Goal: Task Accomplishment & Management: Manage account settings

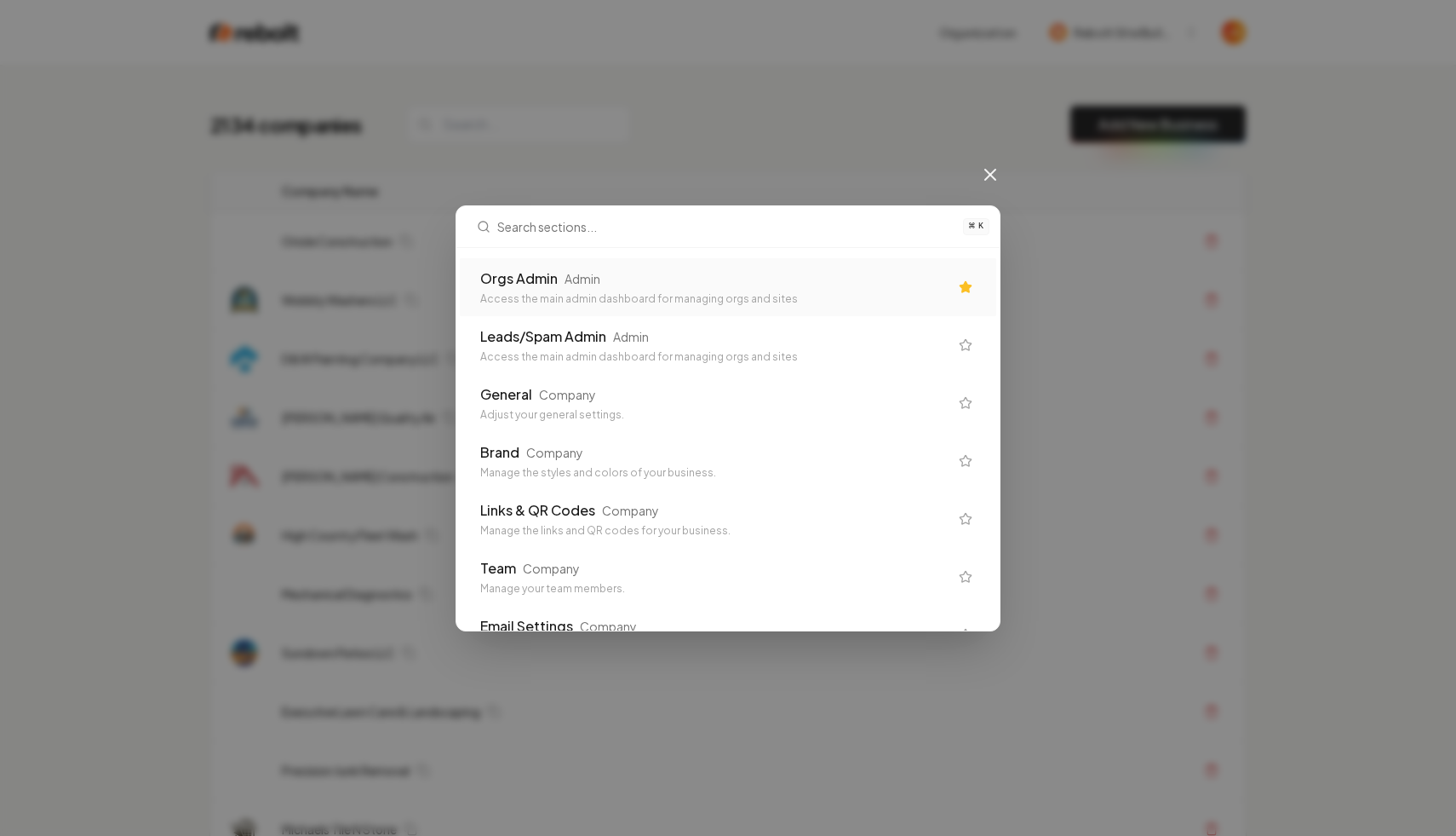
click at [635, 278] on div "Orgs Admin Admin" at bounding box center [714, 279] width 468 height 20
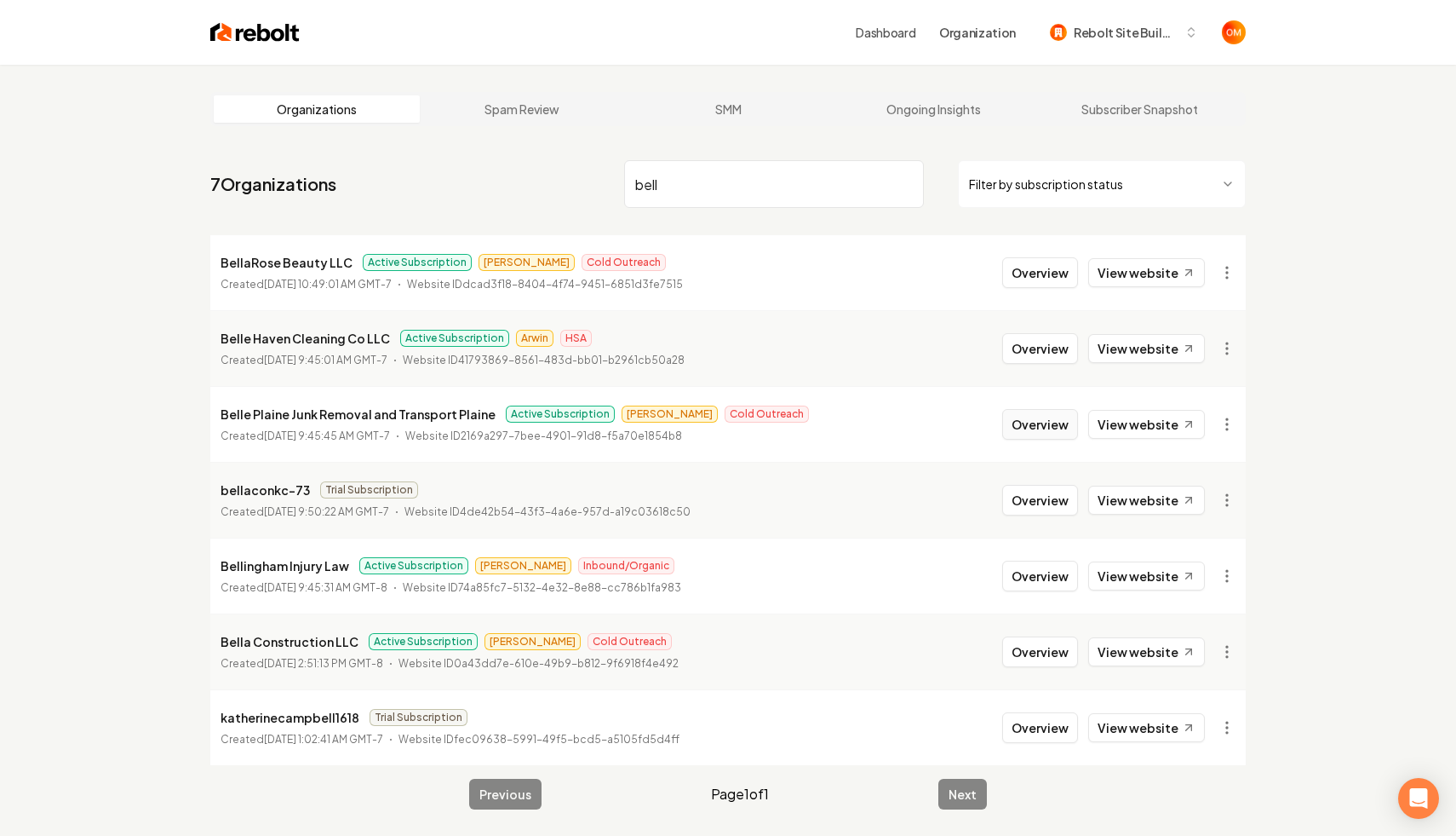
type input "bell"
click at [1037, 428] on button "Overview" at bounding box center [1040, 424] width 76 height 30
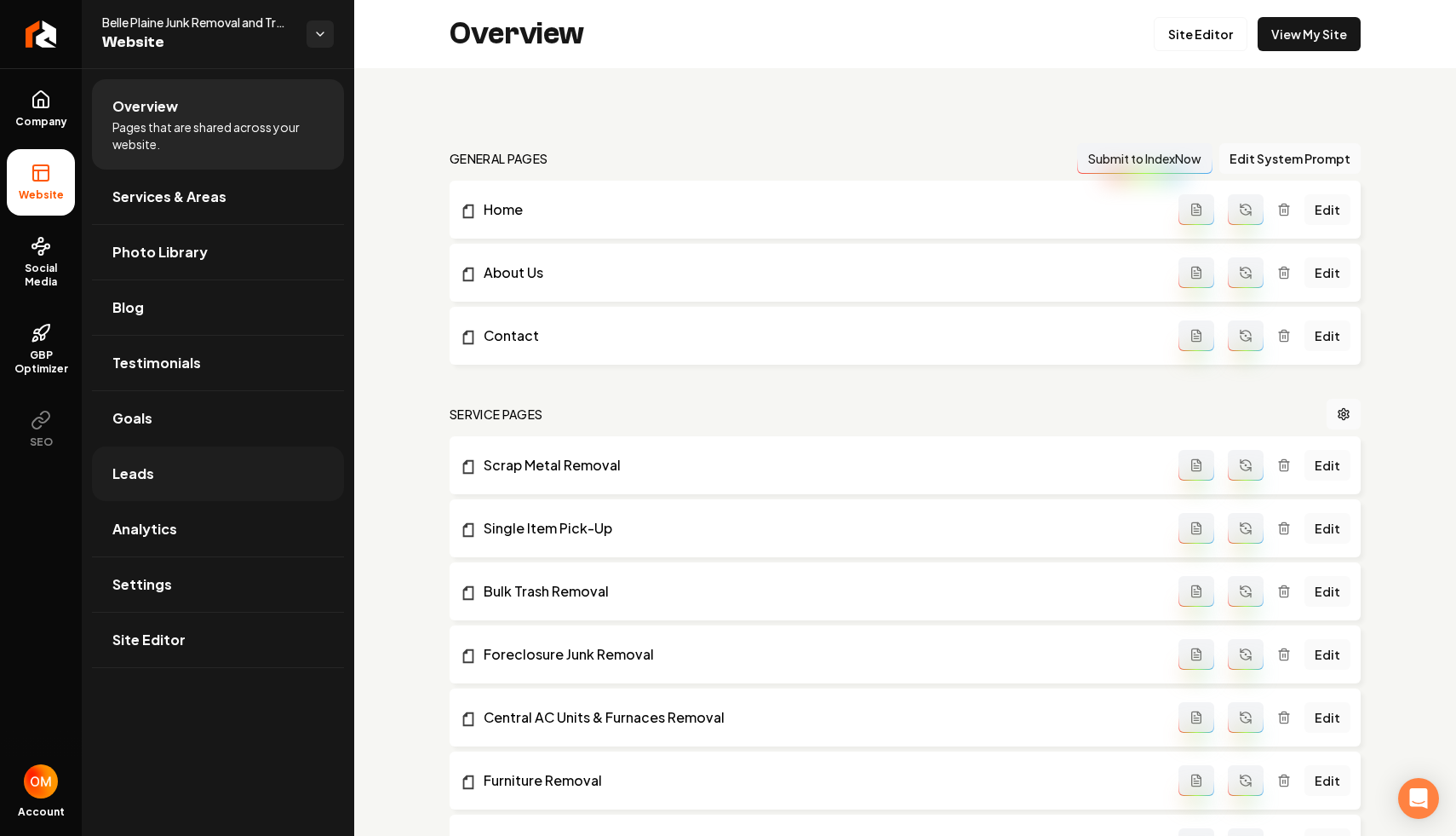
click at [185, 472] on link "Leads" at bounding box center [217, 473] width 252 height 54
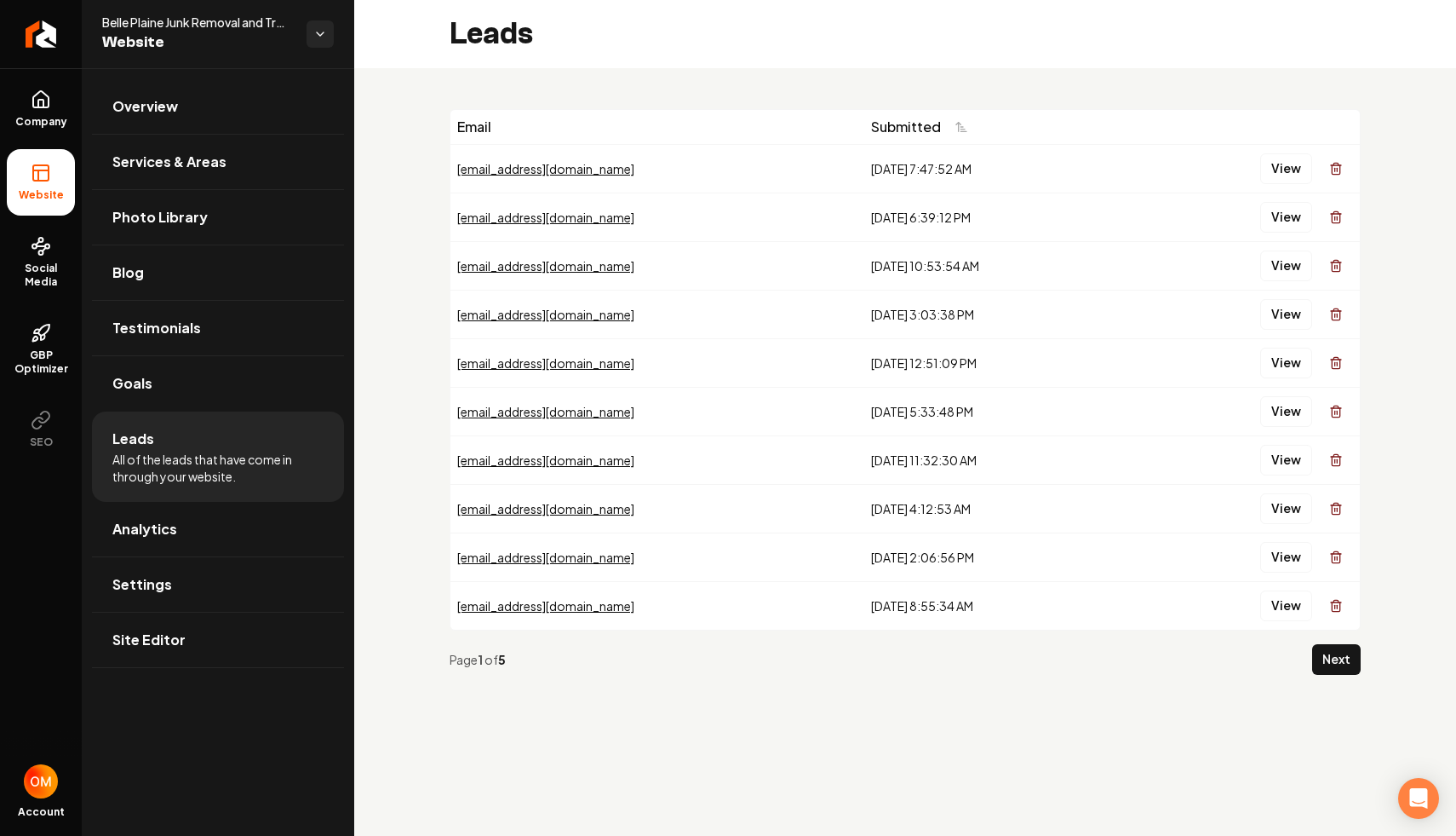
click at [1282, 166] on button "View" at bounding box center [1286, 168] width 52 height 30
click at [1347, 668] on button "Next" at bounding box center [1336, 659] width 49 height 30
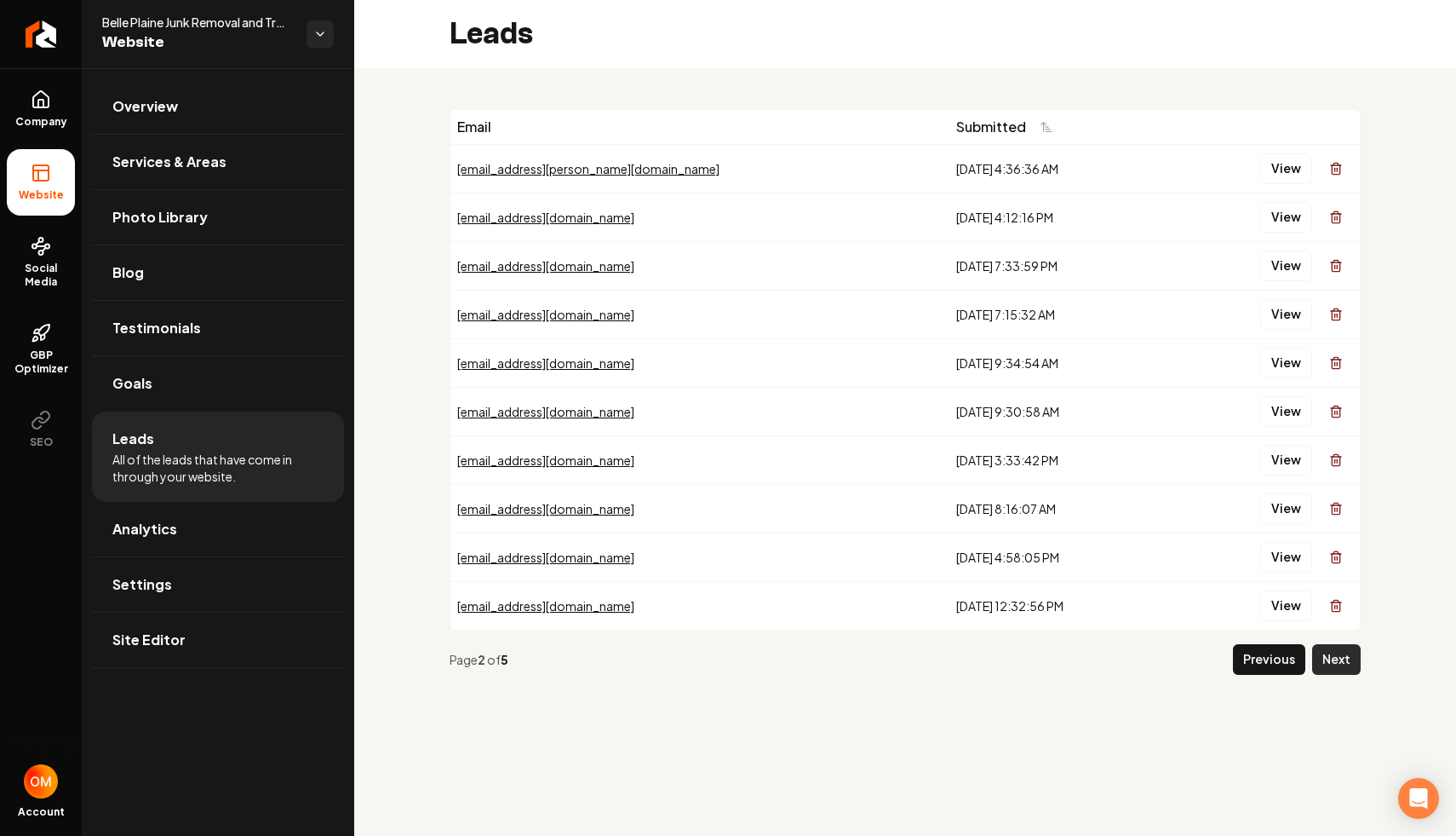
click at [1346, 660] on button "Next" at bounding box center [1336, 659] width 49 height 30
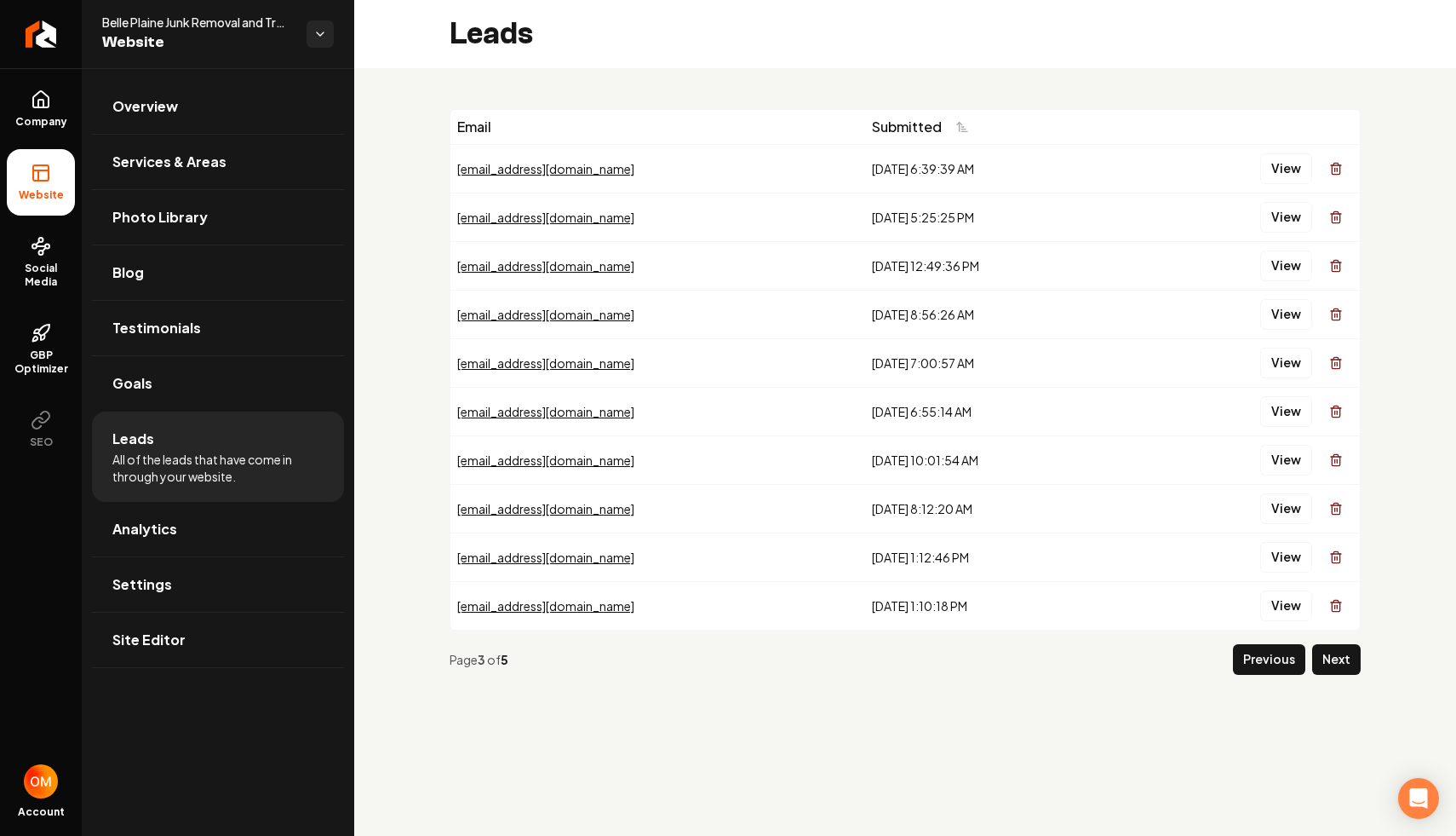
click at [1346, 660] on button "Next" at bounding box center [1336, 659] width 49 height 30
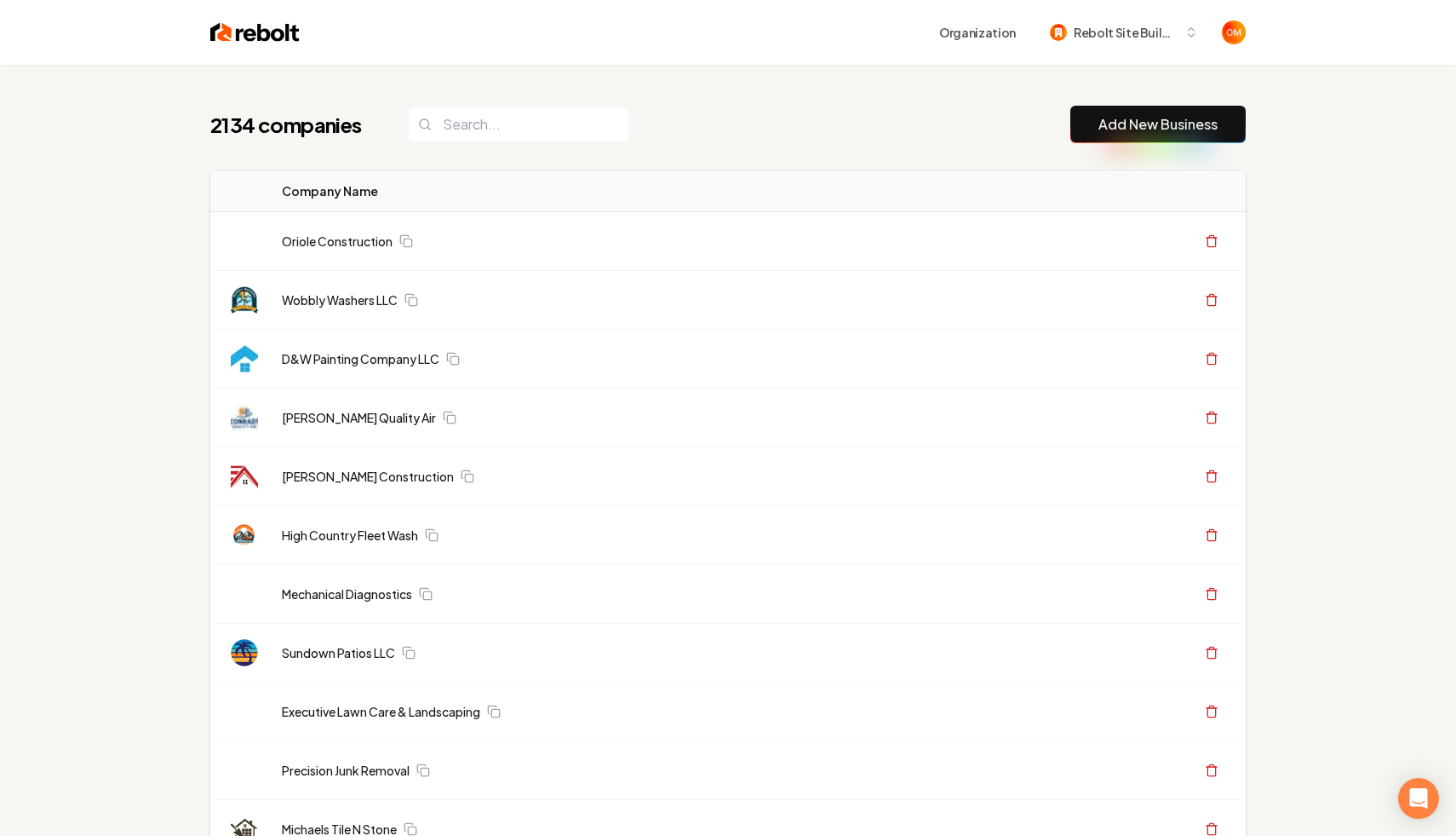
click at [472, 116] on input "search" at bounding box center [519, 124] width 222 height 36
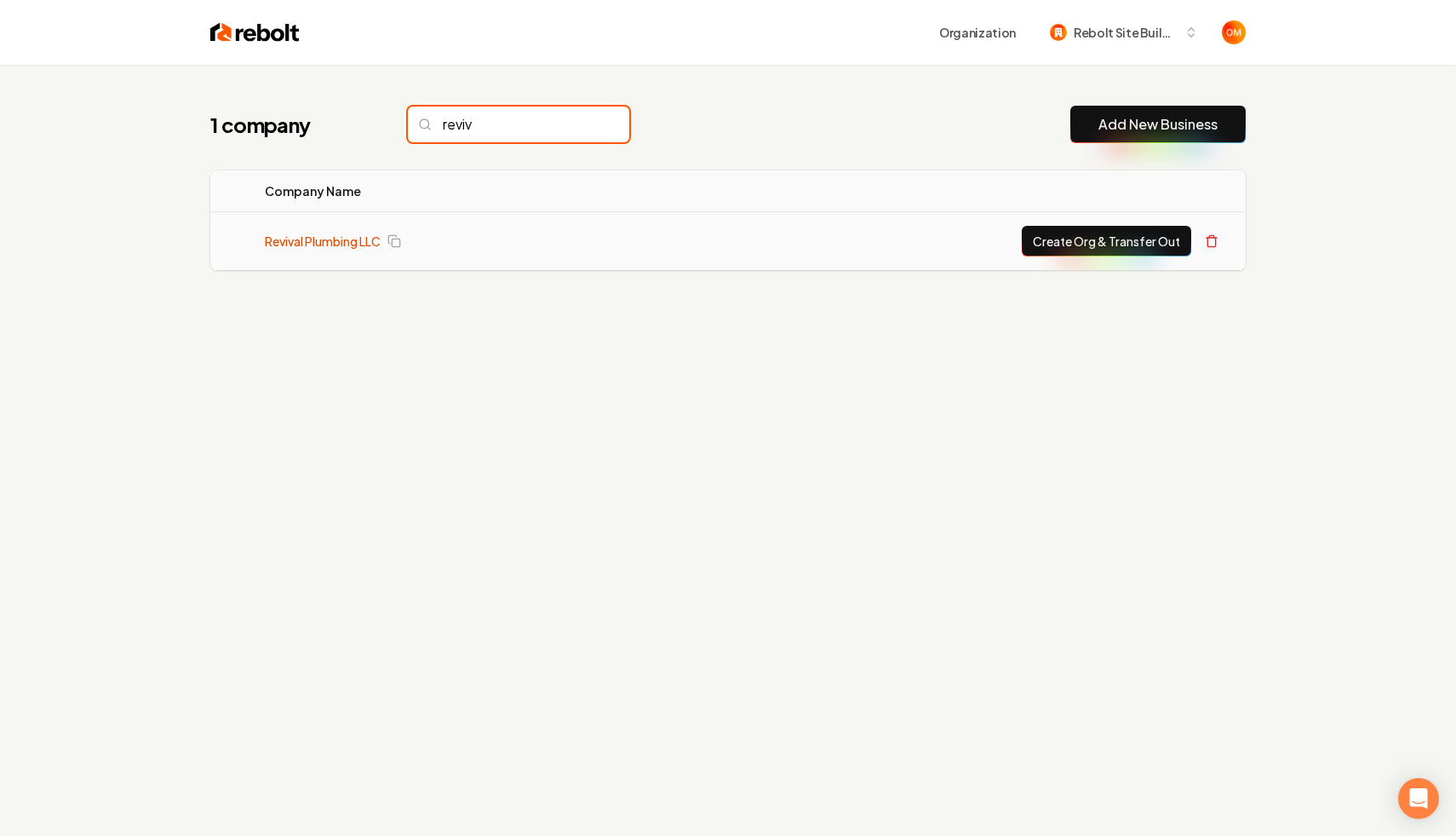
type input "reviv"
click at [302, 238] on link "Revival Plumbing LLC" at bounding box center [323, 241] width 115 height 17
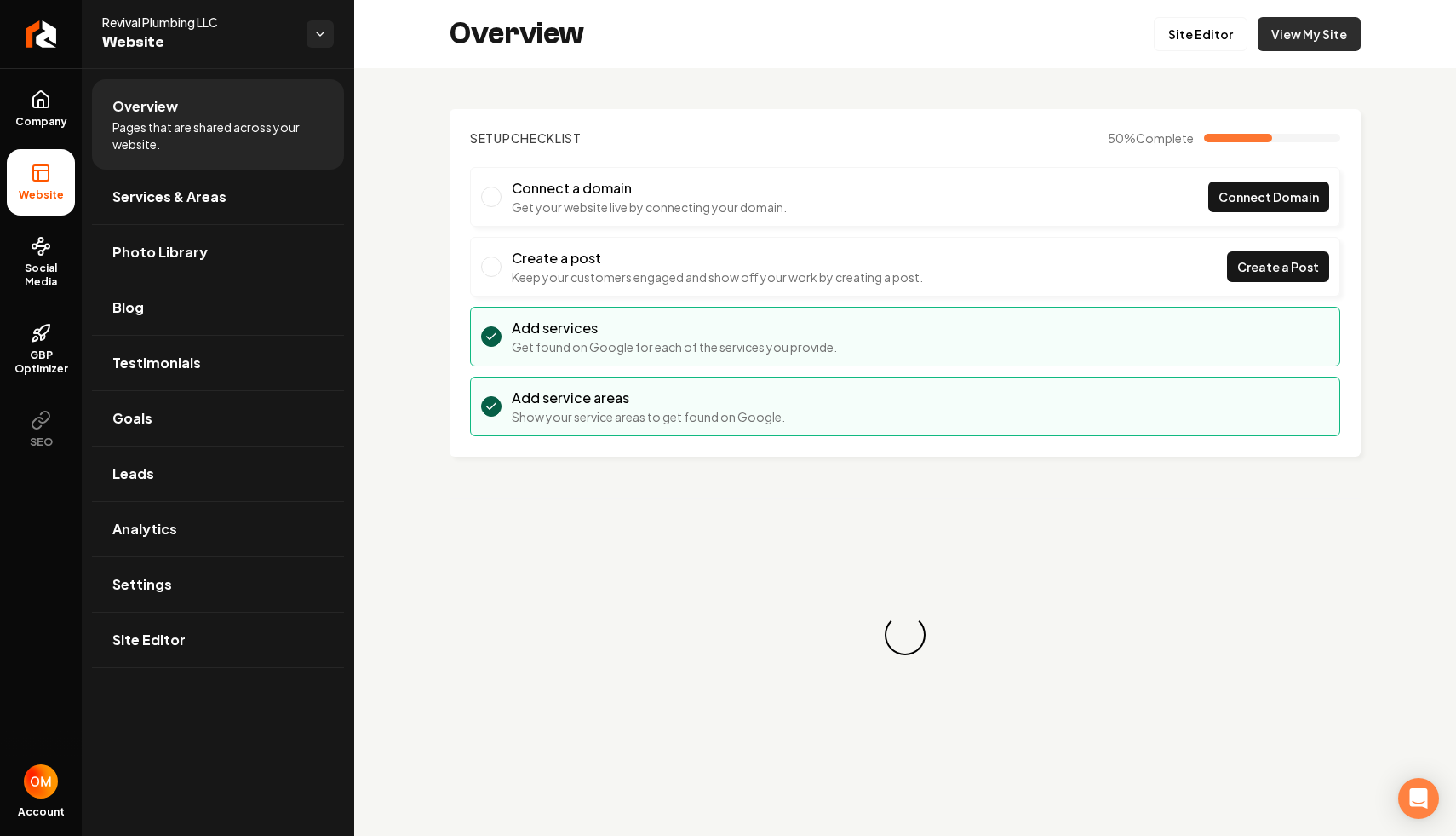
click at [1319, 31] on link "View My Site" at bounding box center [1309, 34] width 103 height 34
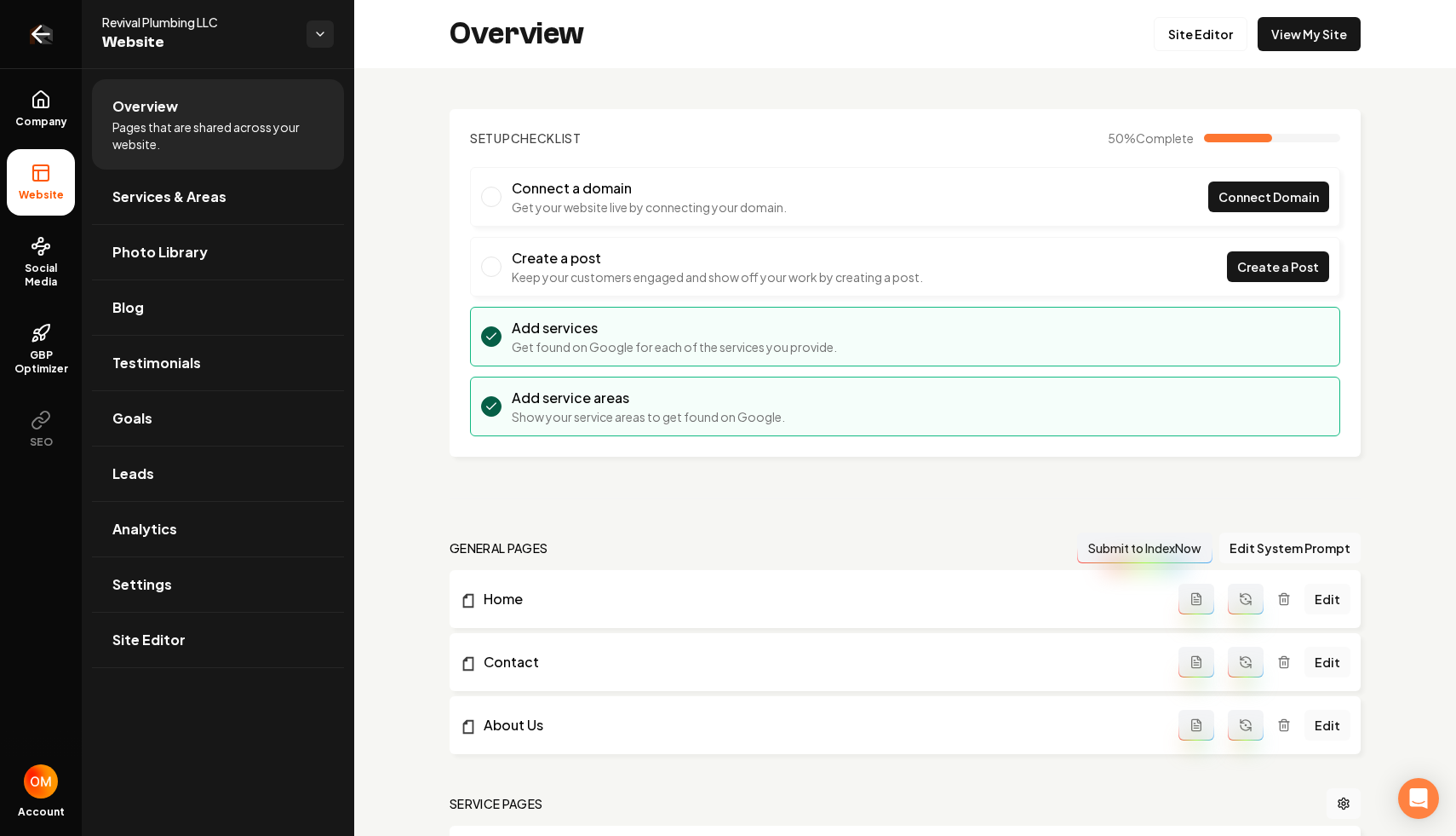
click at [37, 42] on icon "Return to dashboard" at bounding box center [41, 34] width 27 height 28
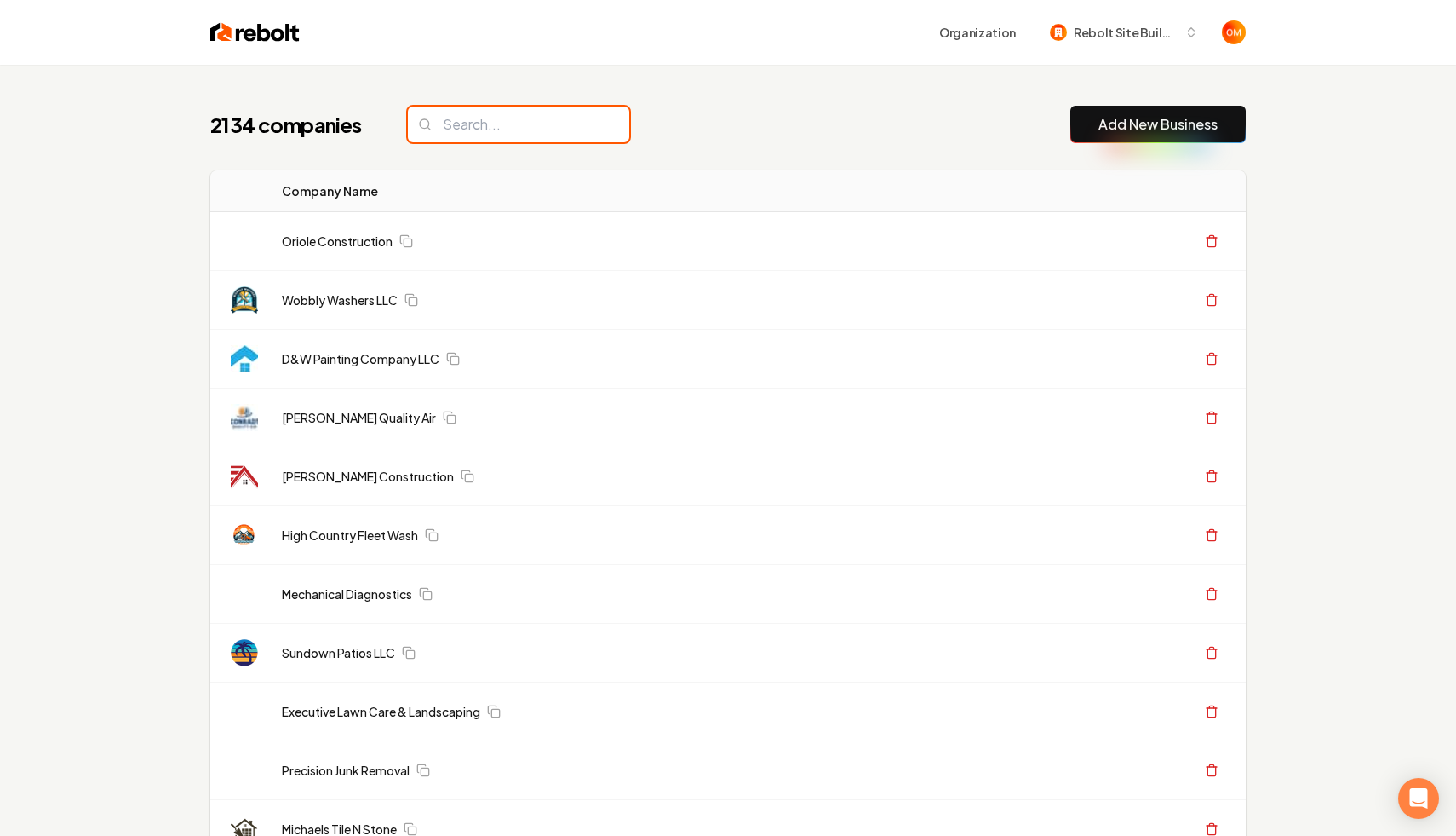
click at [533, 128] on input "search" at bounding box center [519, 124] width 222 height 36
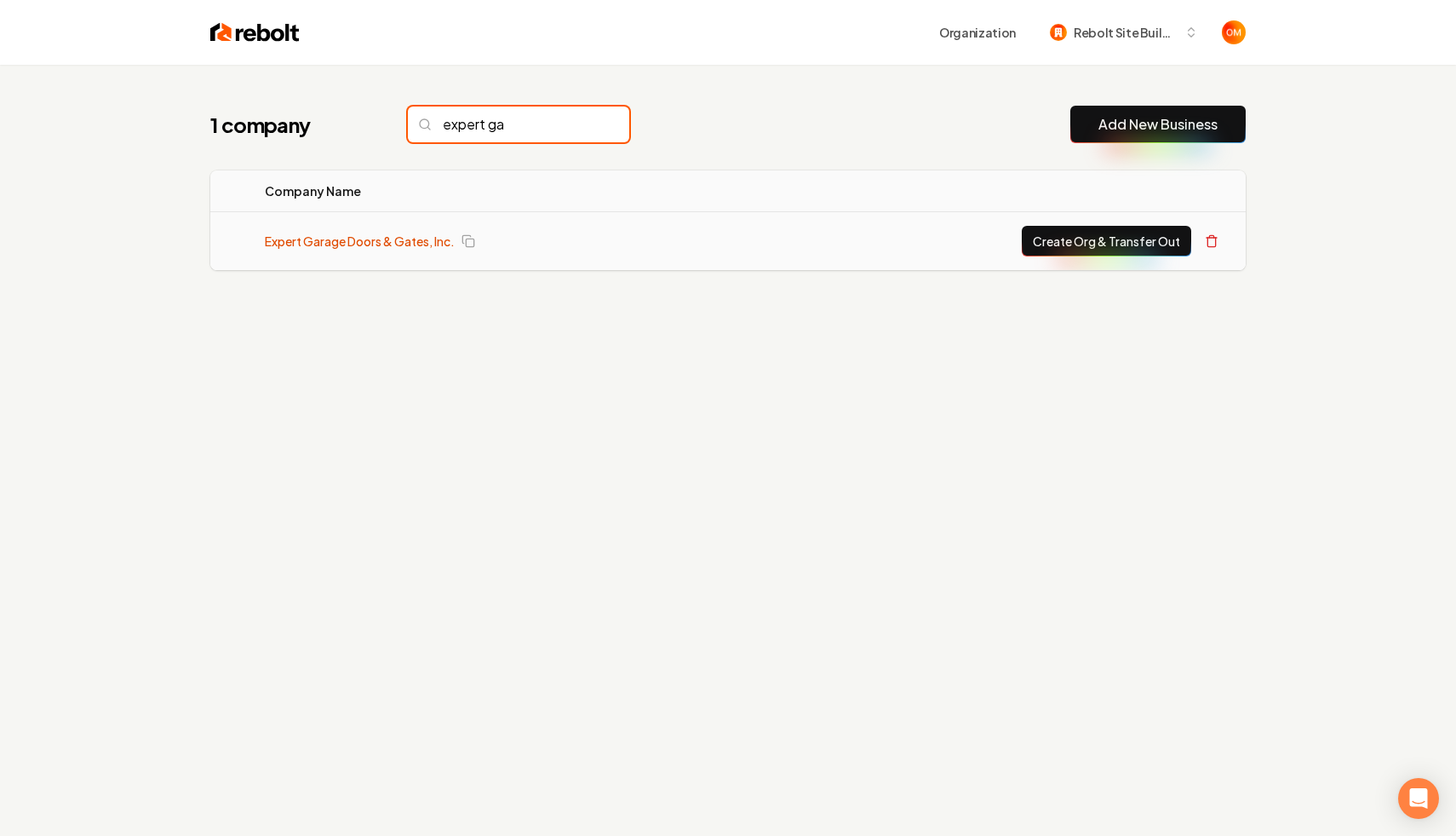
type input "expert ga"
click at [311, 235] on link "Expert Garage Doors & Gates, Inc." at bounding box center [359, 241] width 190 height 17
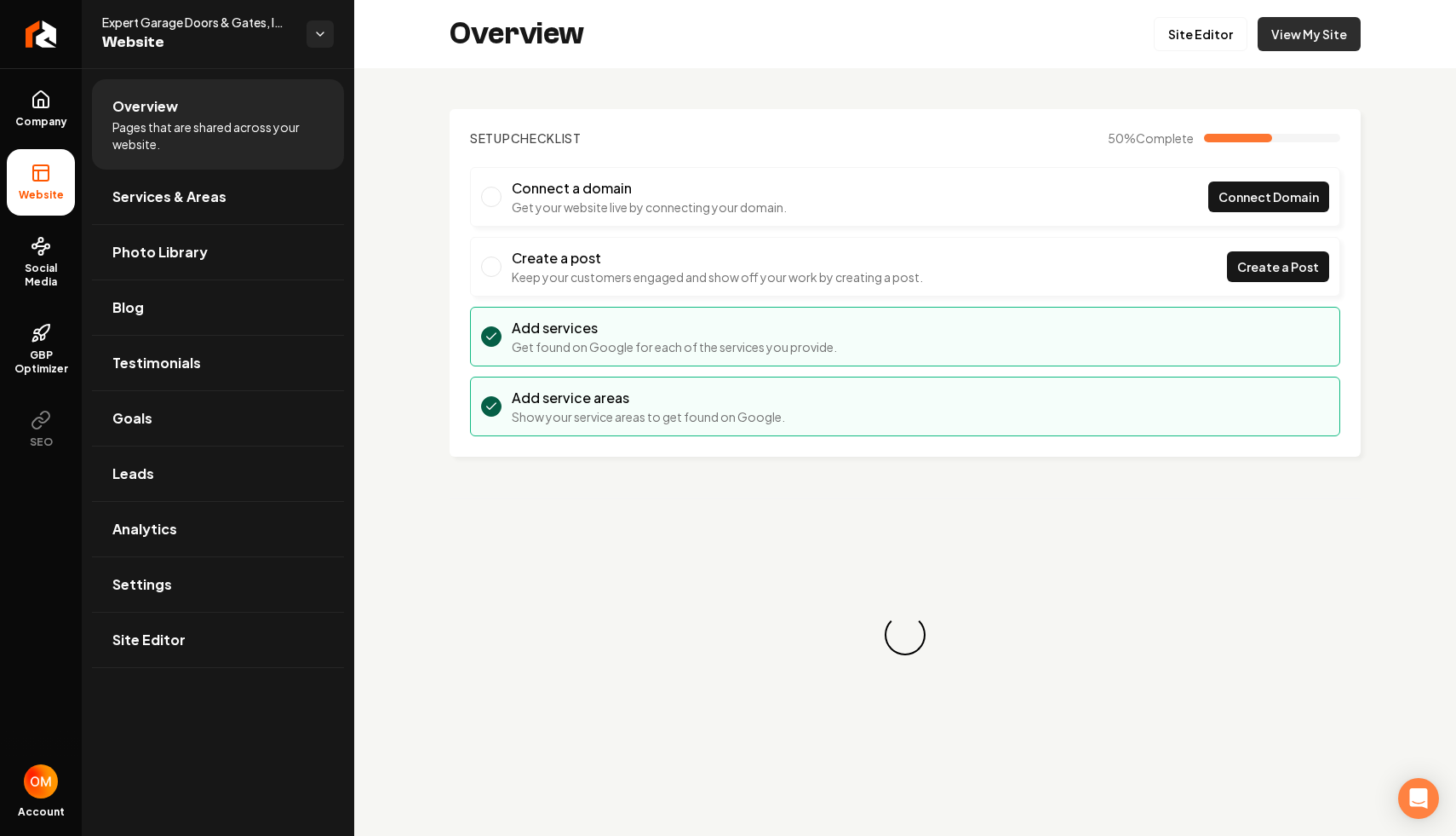
click at [1301, 35] on link "View My Site" at bounding box center [1309, 34] width 103 height 34
